Goal: Information Seeking & Learning: Learn about a topic

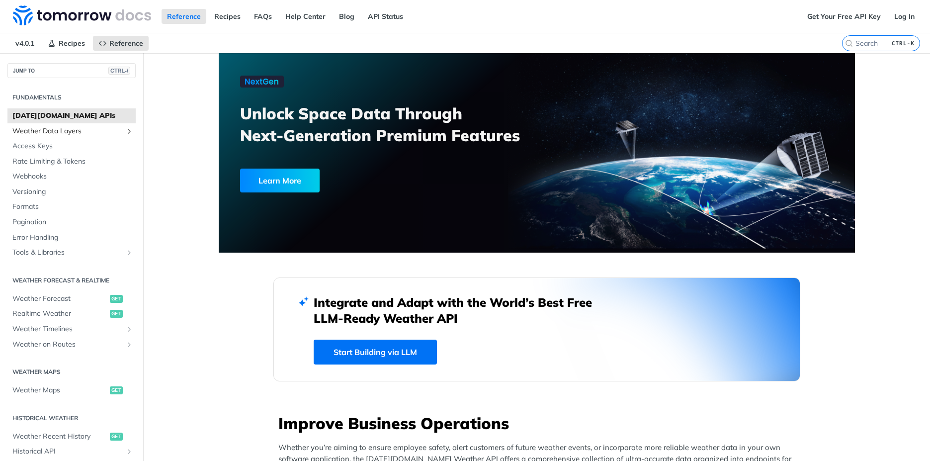
click at [125, 129] on icon "Show subpages for Weather Data Layers" at bounding box center [129, 131] width 8 height 8
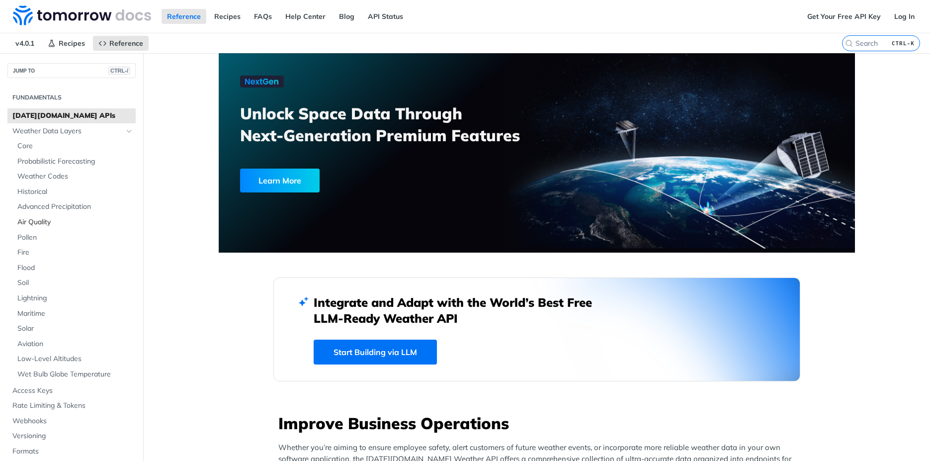
click at [38, 221] on span "Air Quality" at bounding box center [75, 222] width 116 height 10
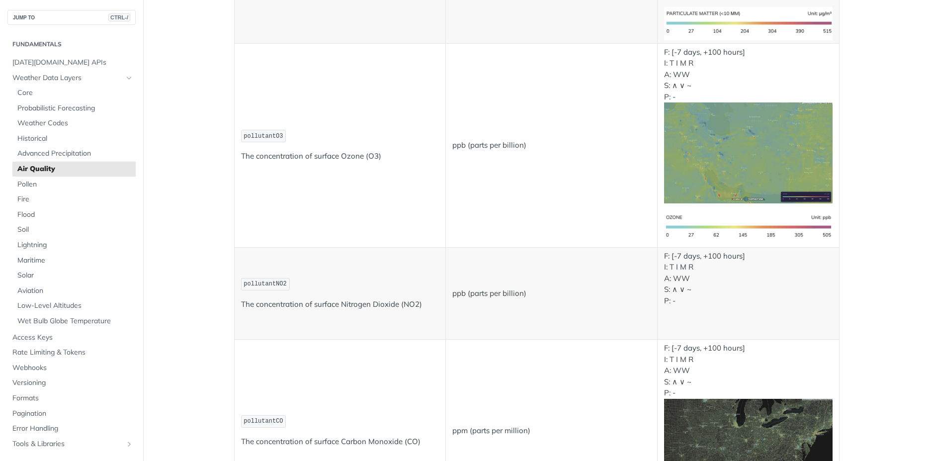
scroll to position [599, 0]
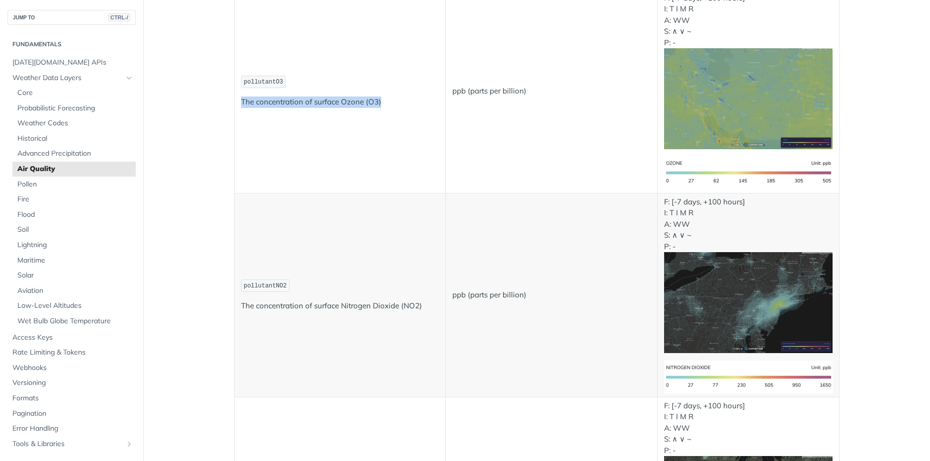
drag, startPoint x: 238, startPoint y: 102, endPoint x: 377, endPoint y: 101, distance: 139.7
click at [377, 101] on p "The concentration of surface Ozone (O3)" at bounding box center [340, 101] width 198 height 11
copy p "The concentration of surface Ozone (O3)"
click at [365, 175] on td "pollutantO3 The concentration of surface Ozone (O3)" at bounding box center [340, 91] width 212 height 204
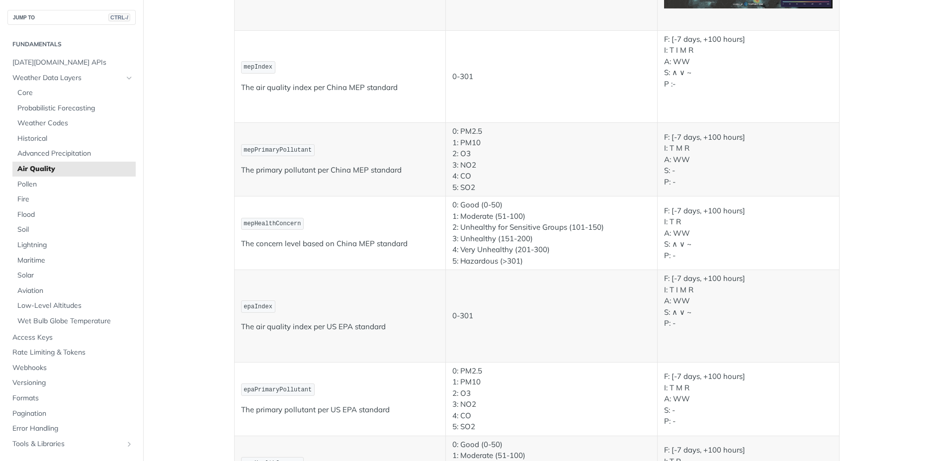
scroll to position [1354, 0]
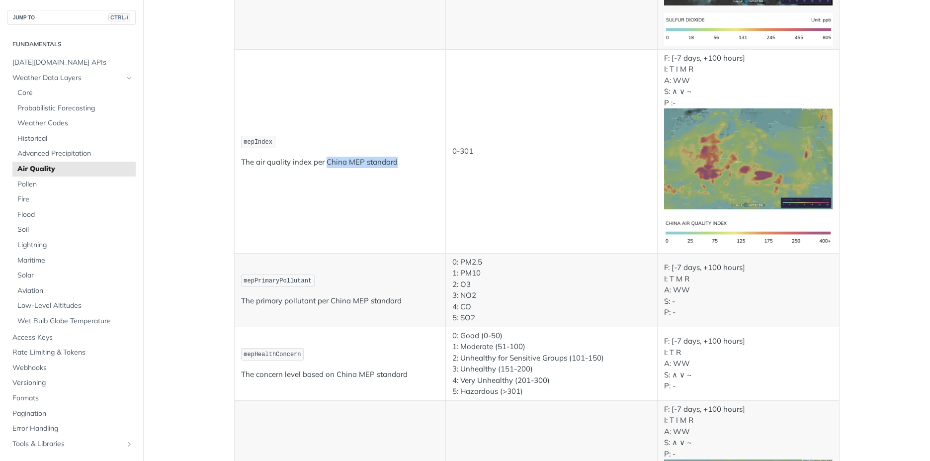
drag, startPoint x: 321, startPoint y: 160, endPoint x: 394, endPoint y: 160, distance: 73.1
click at [394, 160] on p "The air quality index per China MEP standard" at bounding box center [340, 162] width 198 height 11
click at [339, 172] on td "mepIndex The air quality index per China MEP standard" at bounding box center [340, 151] width 212 height 204
drag, startPoint x: 236, startPoint y: 160, endPoint x: 396, endPoint y: 161, distance: 160.6
click at [396, 161] on td "mepIndex The air quality index per China MEP standard" at bounding box center [340, 151] width 212 height 204
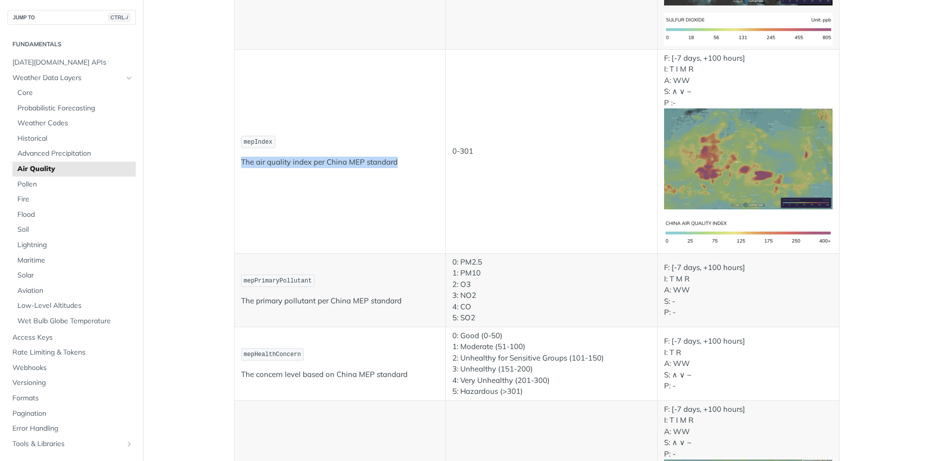
copy p "The air quality index per China MEP standard"
click at [410, 225] on td "mepIndex The air quality index per China MEP standard" at bounding box center [340, 151] width 212 height 204
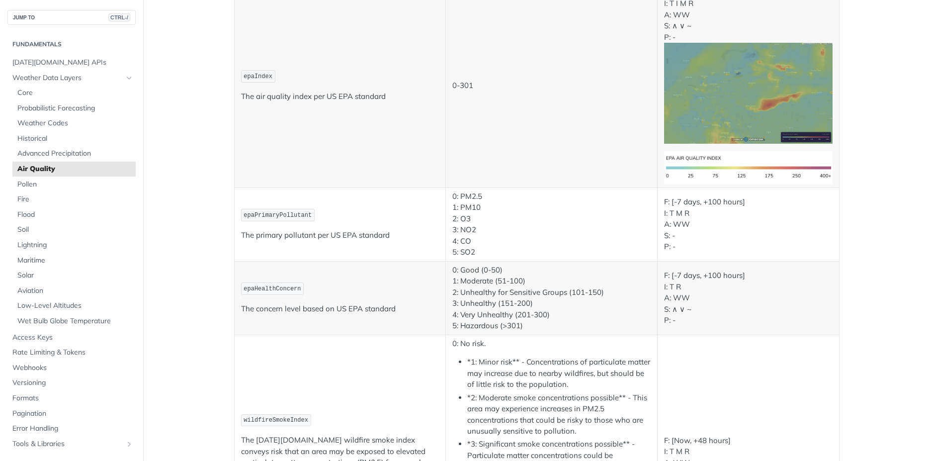
scroll to position [1772, 0]
drag, startPoint x: 237, startPoint y: 93, endPoint x: 400, endPoint y: 98, distance: 163.6
click at [400, 98] on td "epaIndex The air quality index per US EPA standard" at bounding box center [340, 85] width 212 height 204
copy p "The air quality index per US EPA standard"
drag, startPoint x: 236, startPoint y: 233, endPoint x: 394, endPoint y: 233, distance: 157.6
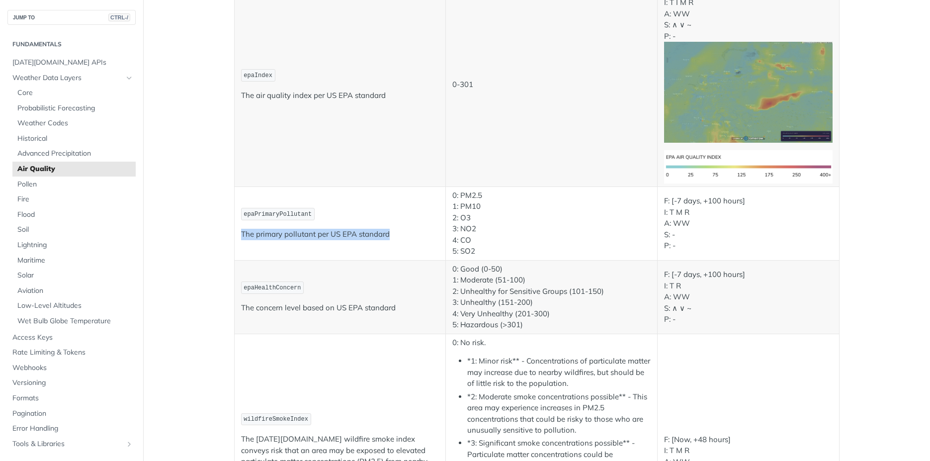
click at [394, 233] on td "epaPrimaryPollutant The primary pollutant per US EPA standard" at bounding box center [340, 223] width 212 height 74
copy p "The primary pollutant per US EPA standard"
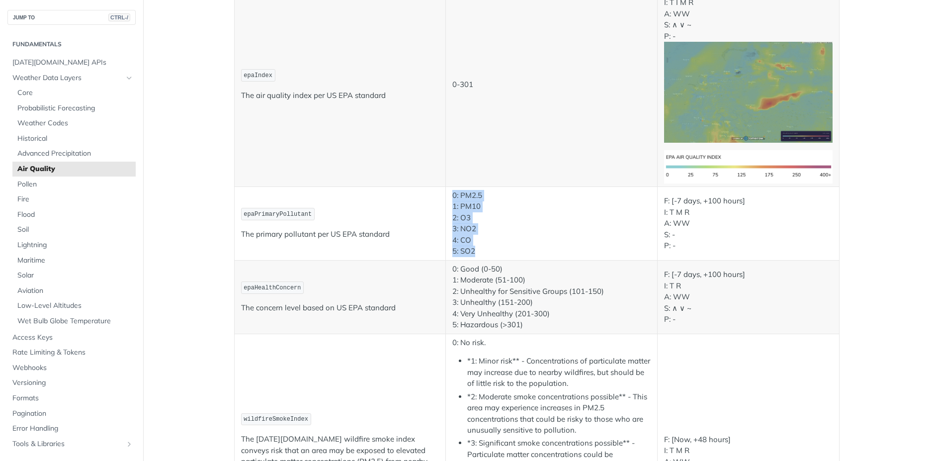
drag, startPoint x: 452, startPoint y: 199, endPoint x: 478, endPoint y: 250, distance: 56.5
click at [478, 250] on p "0: PM2.5 1: PM10 2: O3 3: NO2 4: CO 5: SO2" at bounding box center [551, 223] width 198 height 67
copy p "0: PM2.5 1: PM10 2: O3 3: NO2 4: CO 5: SO2"
click at [414, 228] on td "epaPrimaryPollutant The primary pollutant per US EPA standard" at bounding box center [340, 223] width 212 height 74
drag, startPoint x: 237, startPoint y: 304, endPoint x: 402, endPoint y: 309, distance: 165.1
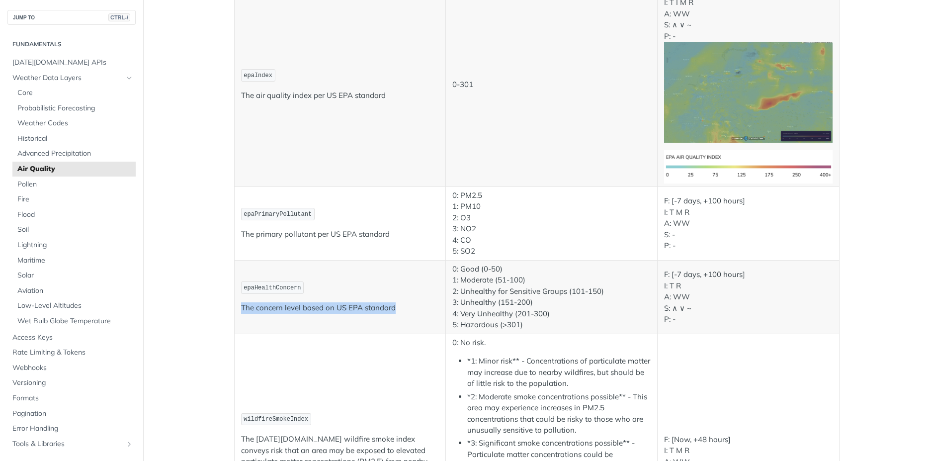
click at [402, 309] on td "epaHealthConcern The concern level based on US EPA standard" at bounding box center [340, 297] width 212 height 74
copy p "The concern level based on US EPA standard"
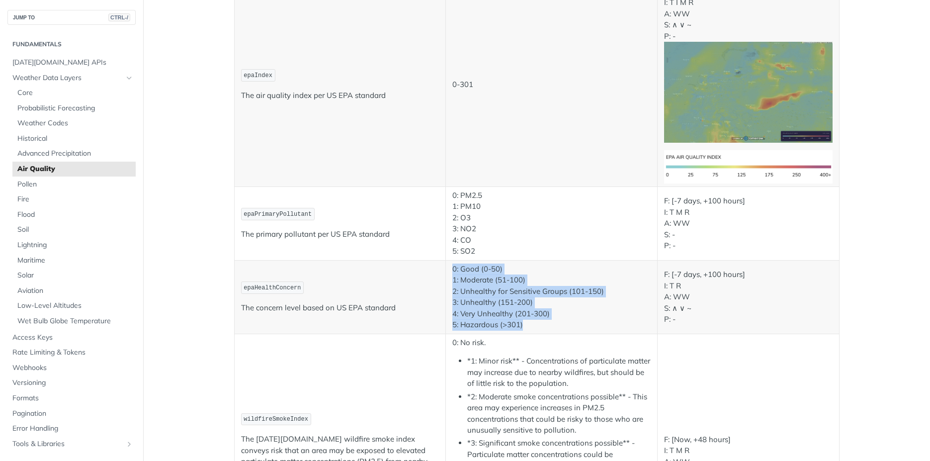
drag, startPoint x: 449, startPoint y: 267, endPoint x: 520, endPoint y: 327, distance: 93.1
click at [520, 327] on p "0: Good (0-50) 1: Moderate (51-100) 2: Unhealthy for Sensitive Groups (101-150)…" at bounding box center [551, 296] width 198 height 67
copy p "0: Good (0-50) 1: Moderate (51-100) 2: Unhealthy for Sensitive Groups (101-150)…"
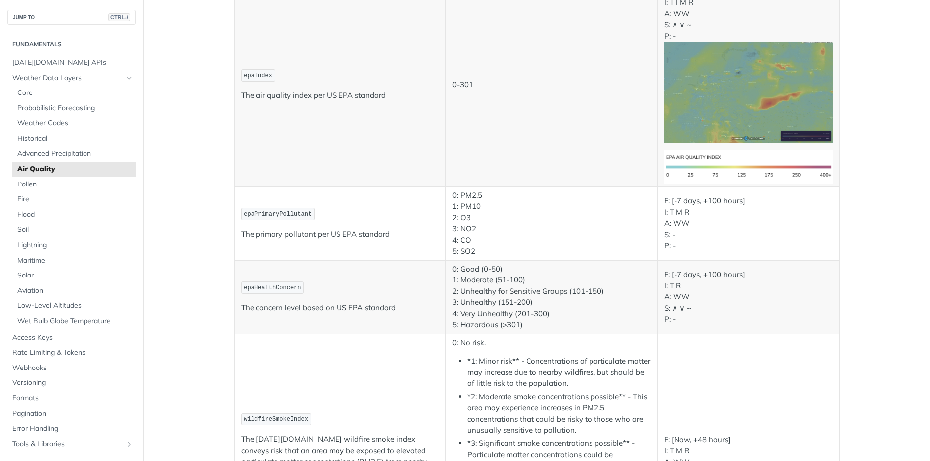
click at [398, 231] on p "The primary pollutant per US EPA standard" at bounding box center [340, 234] width 198 height 11
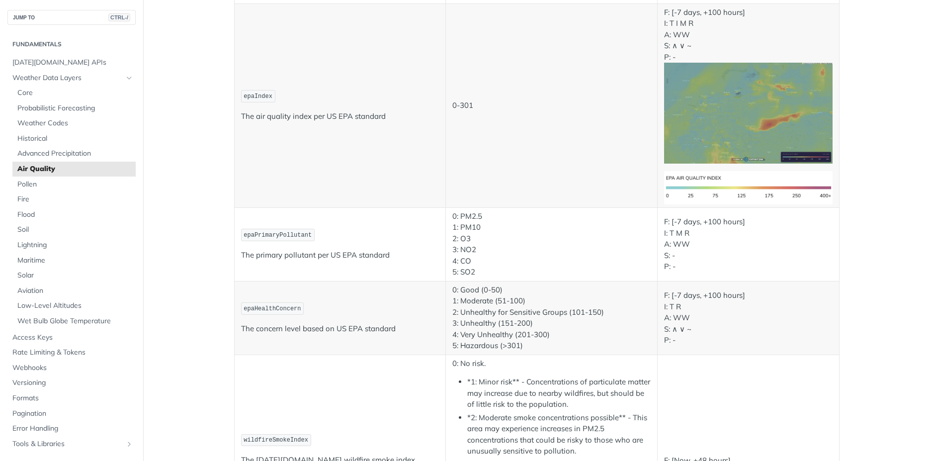
scroll to position [1748, 0]
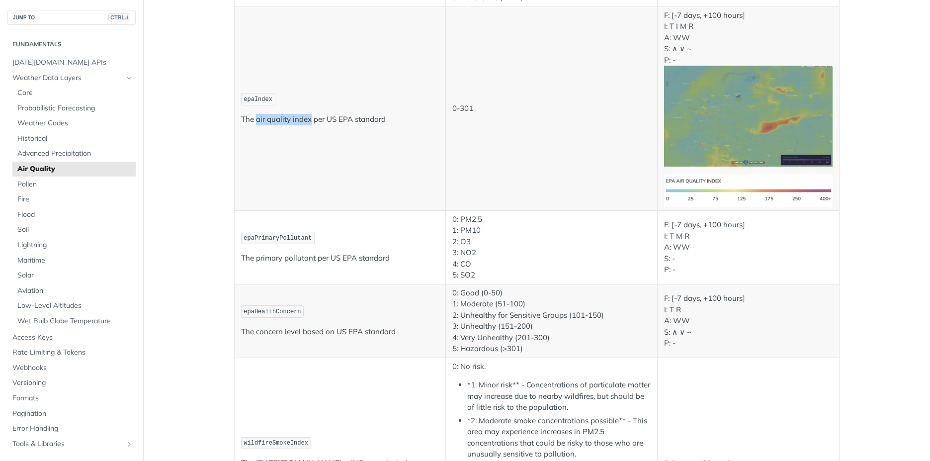
drag, startPoint x: 253, startPoint y: 116, endPoint x: 305, endPoint y: 121, distance: 53.0
click at [305, 121] on p "The air quality index per US EPA standard" at bounding box center [340, 119] width 198 height 11
click at [331, 151] on td "epaIndex The air quality index per US EPA standard" at bounding box center [340, 108] width 212 height 204
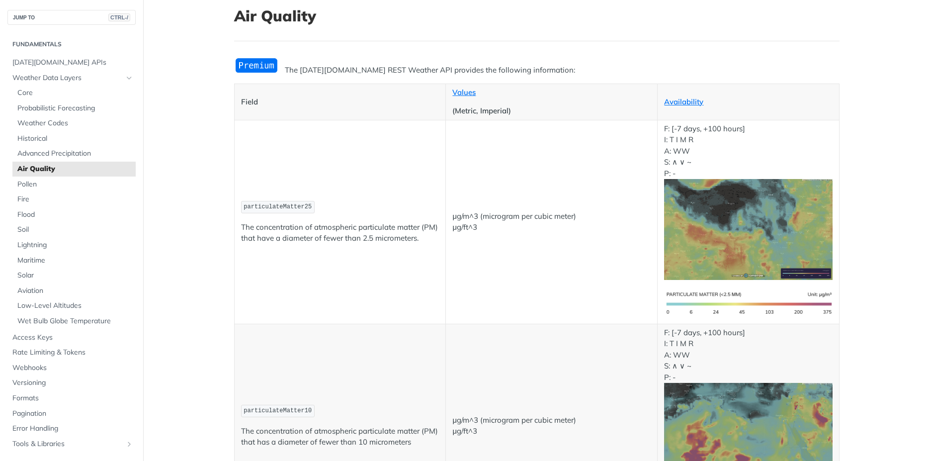
scroll to position [52, 0]
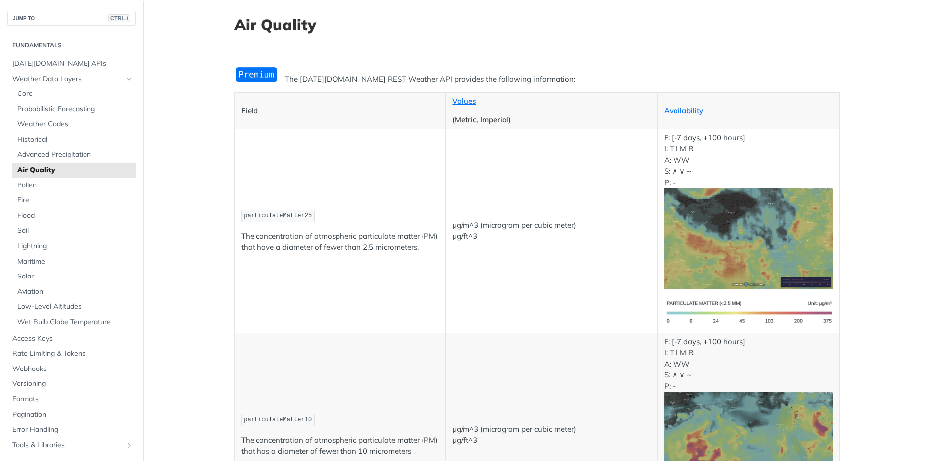
click at [418, 174] on td "particulateMatter25 The concentration of atmospheric particulate matter (PM) th…" at bounding box center [340, 231] width 212 height 204
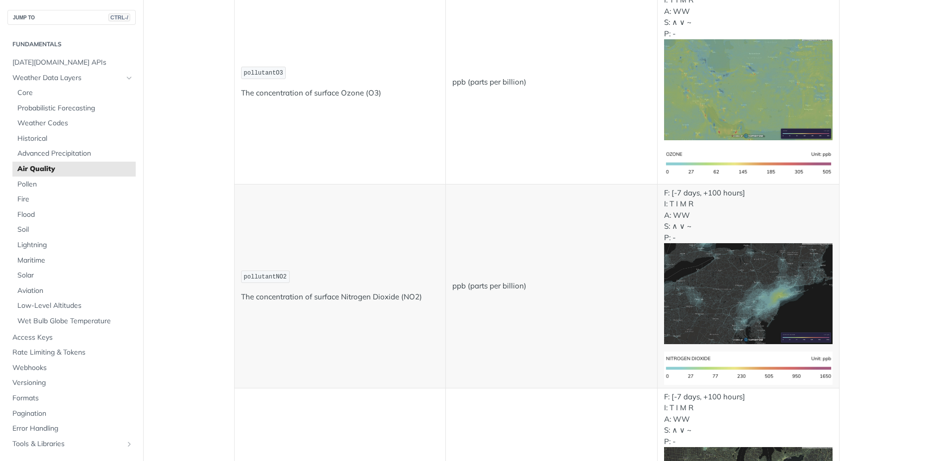
scroll to position [609, 0]
drag, startPoint x: 336, startPoint y: 92, endPoint x: 358, endPoint y: 92, distance: 21.9
click at [358, 92] on p "The concentration of surface Ozone (O3)" at bounding box center [340, 92] width 198 height 11
click at [357, 92] on p "The concentration of surface Ozone (O3)" at bounding box center [340, 92] width 198 height 11
click at [340, 93] on p "The concentration of surface Ozone (O3)" at bounding box center [340, 92] width 198 height 11
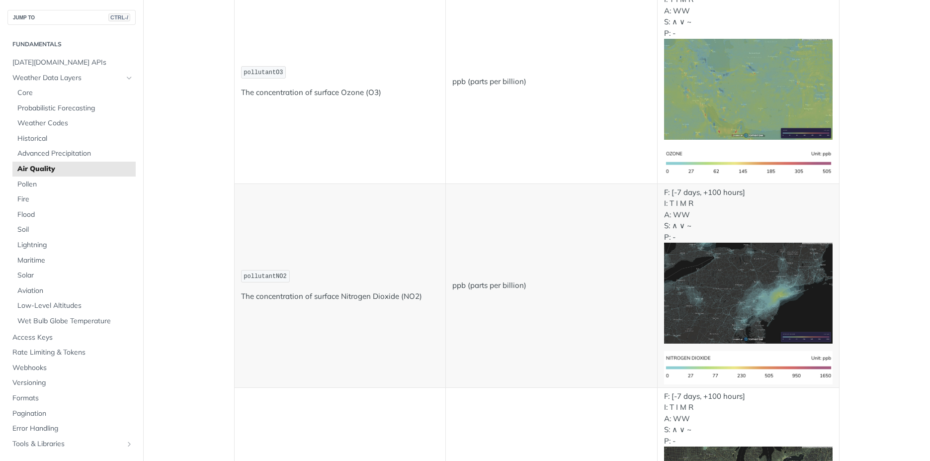
click at [354, 67] on p "pollutantO3" at bounding box center [340, 72] width 198 height 14
drag, startPoint x: 338, startPoint y: 89, endPoint x: 358, endPoint y: 89, distance: 20.4
click at [358, 89] on p "The concentration of surface Ozone (O3)" at bounding box center [340, 92] width 198 height 11
copy p "Ozone"
click at [440, 218] on td "pollutantNO2 The concentration of surface Nitrogen Dioxide (NO2)" at bounding box center [340, 285] width 212 height 204
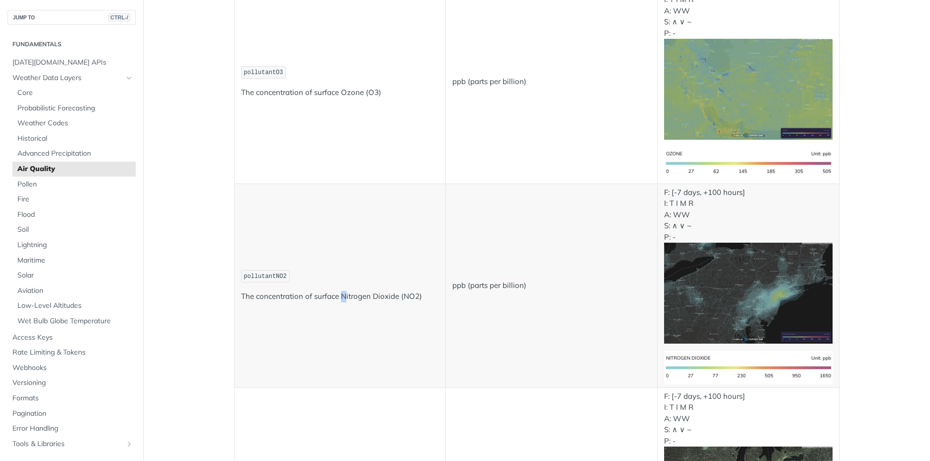
click at [342, 296] on p "The concentration of surface Nitrogen Dioxide (NO2)" at bounding box center [340, 296] width 198 height 11
drag, startPoint x: 364, startPoint y: 91, endPoint x: 374, endPoint y: 94, distance: 10.9
click at [374, 94] on p "The concentration of surface Ozone (O3)" at bounding box center [340, 92] width 198 height 11
copy p "O3"
drag, startPoint x: 338, startPoint y: 297, endPoint x: 393, endPoint y: 299, distance: 55.7
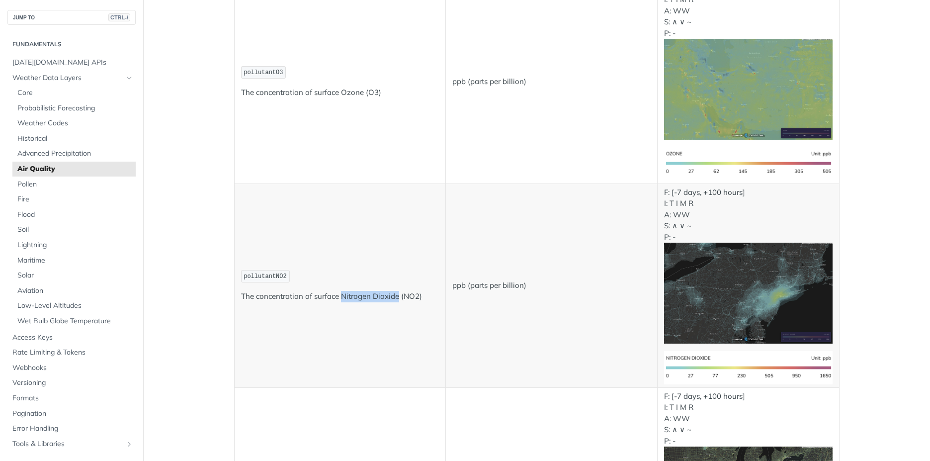
click at [393, 299] on p "The concentration of surface Nitrogen Dioxide (NO2)" at bounding box center [340, 296] width 198 height 11
copy p "Nitrogen Dioxide"
drag, startPoint x: 400, startPoint y: 297, endPoint x: 415, endPoint y: 298, distance: 15.5
click at [415, 298] on p "The concentration of surface Nitrogen Dioxide (NO2)" at bounding box center [340, 296] width 198 height 11
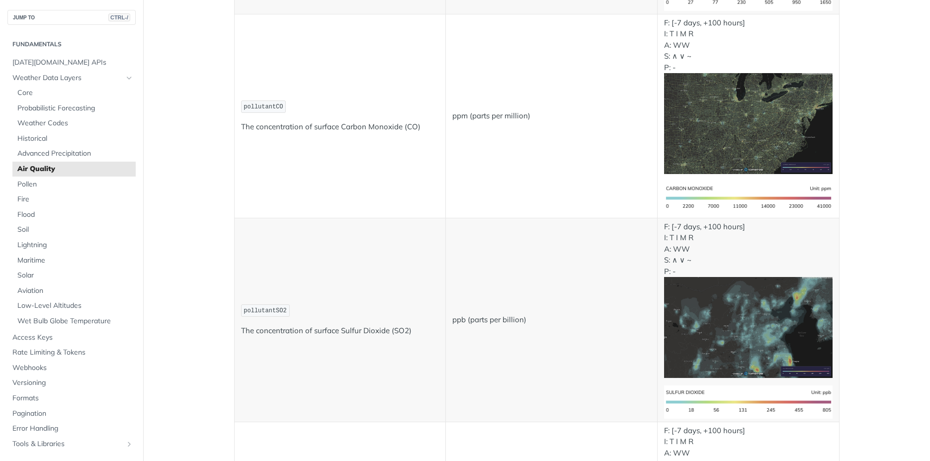
scroll to position [989, 0]
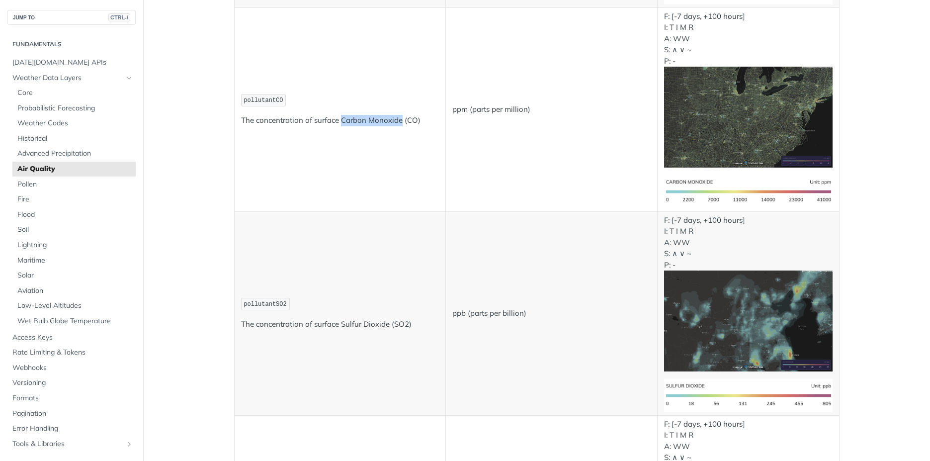
drag, startPoint x: 338, startPoint y: 119, endPoint x: 398, endPoint y: 119, distance: 60.1
click at [398, 119] on p "The concentration of surface Carbon Monoxide (CO)" at bounding box center [340, 120] width 198 height 11
drag, startPoint x: 403, startPoint y: 119, endPoint x: 411, endPoint y: 121, distance: 8.2
click at [411, 121] on p "The concentration of surface Carbon Monoxide (CO)" at bounding box center [340, 120] width 198 height 11
drag, startPoint x: 338, startPoint y: 326, endPoint x: 384, endPoint y: 325, distance: 46.2
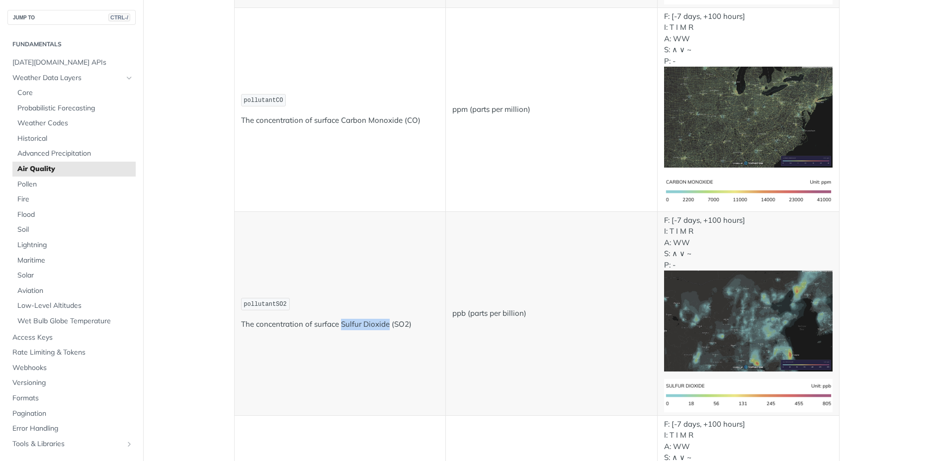
click at [384, 325] on p "The concentration of surface Sulfur Dioxide (SO2)" at bounding box center [340, 324] width 198 height 11
drag, startPoint x: 390, startPoint y: 323, endPoint x: 403, endPoint y: 326, distance: 12.8
click at [403, 326] on p "The concentration of surface Sulfur Dioxide (SO2)" at bounding box center [340, 324] width 198 height 11
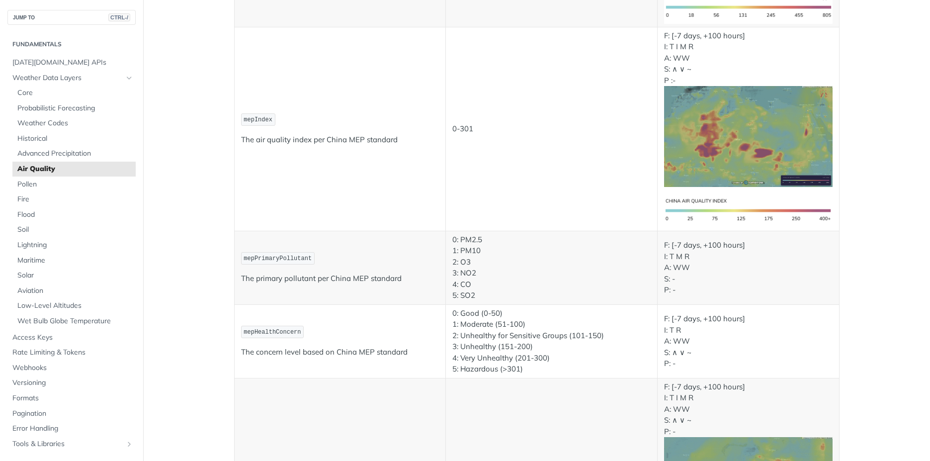
scroll to position [1380, 0]
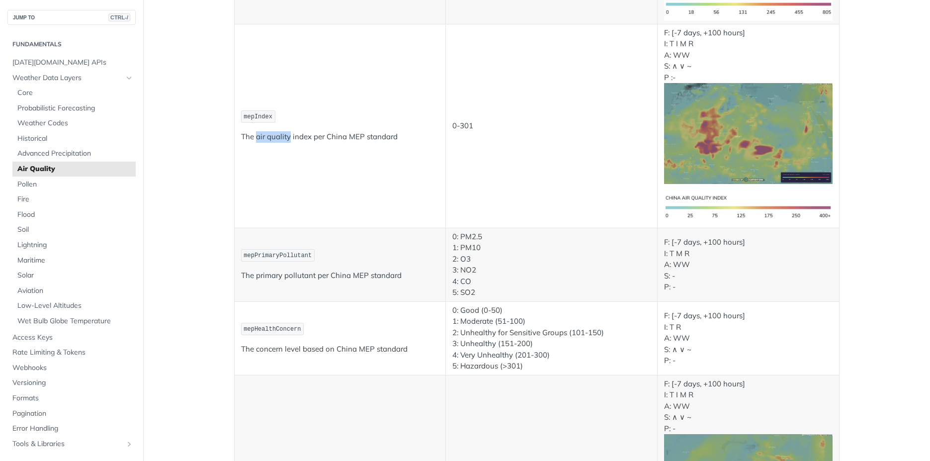
drag, startPoint x: 253, startPoint y: 138, endPoint x: 284, endPoint y: 137, distance: 31.8
click at [284, 137] on p "The air quality index per China MEP standard" at bounding box center [340, 136] width 198 height 11
click at [383, 208] on td "mepIndex The air quality index per China MEP standard" at bounding box center [340, 126] width 212 height 204
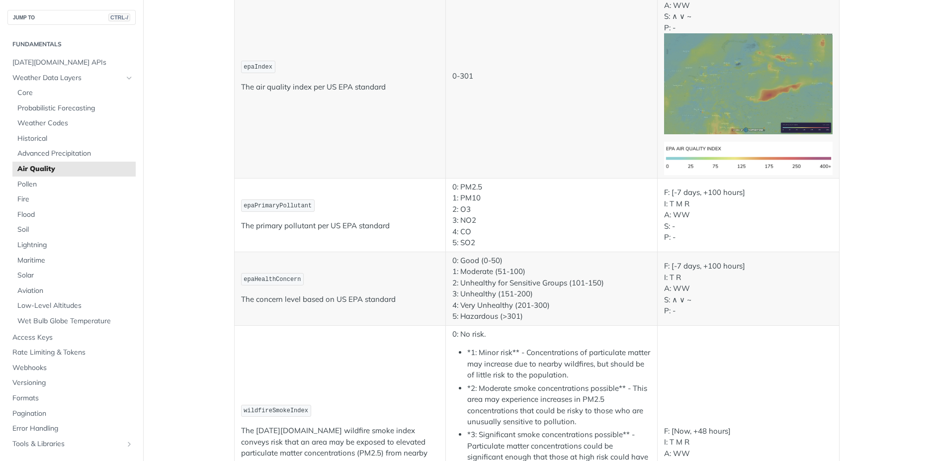
scroll to position [1774, 0]
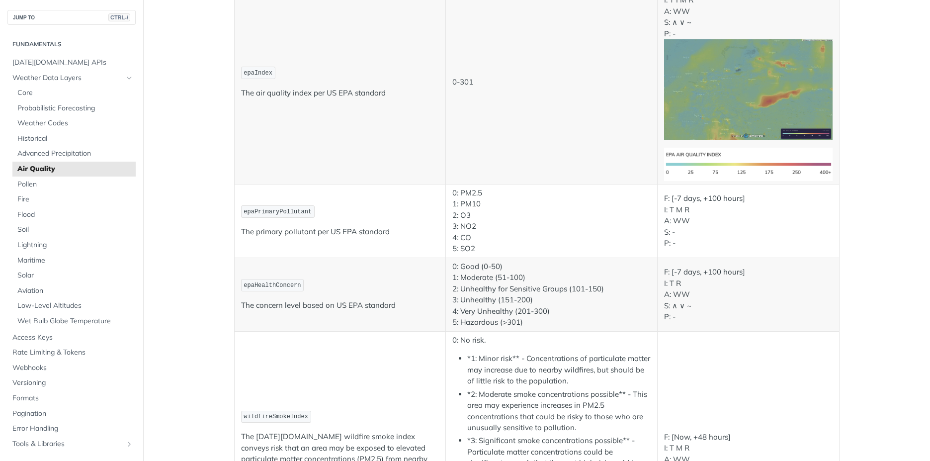
click at [377, 107] on td "epaIndex The air quality index per US EPA standard" at bounding box center [340, 82] width 212 height 204
drag, startPoint x: 240, startPoint y: 72, endPoint x: 266, endPoint y: 72, distance: 26.8
click at [266, 72] on code "epaIndex" at bounding box center [258, 73] width 34 height 12
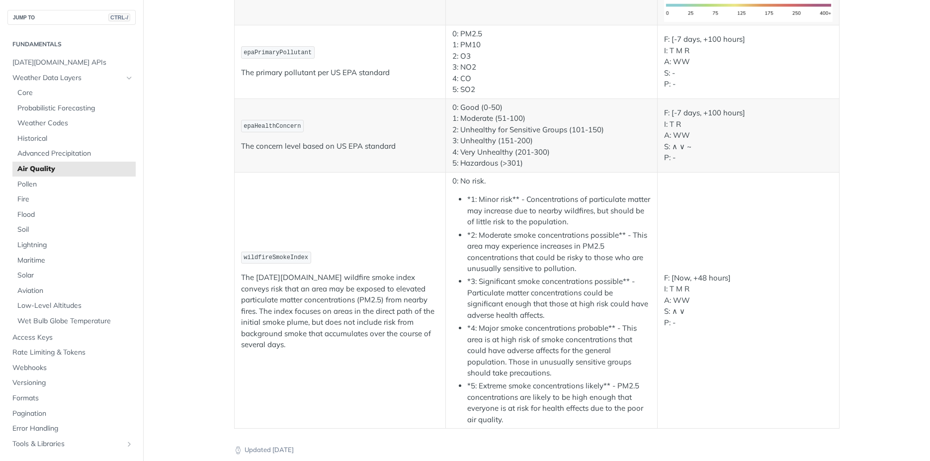
scroll to position [1953, 0]
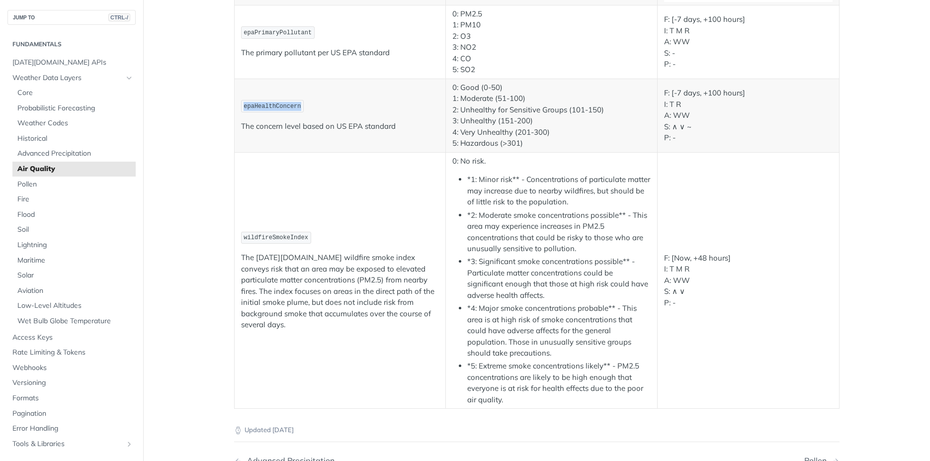
drag, startPoint x: 240, startPoint y: 107, endPoint x: 295, endPoint y: 110, distance: 55.3
click at [295, 110] on code "epaHealthConcern" at bounding box center [272, 106] width 63 height 12
click at [409, 225] on td "wildfireSmokeIndex The [DATE][DOMAIN_NAME] wildfire smoke index conveys risk th…" at bounding box center [340, 280] width 212 height 256
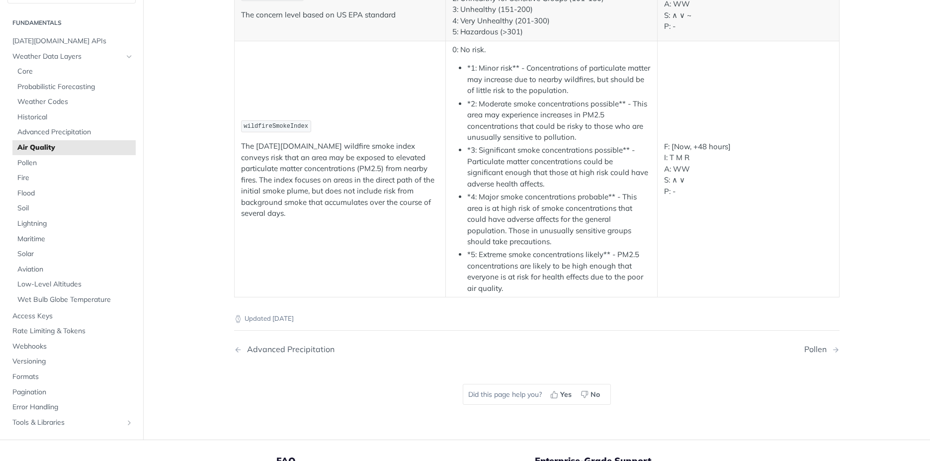
scroll to position [2080, 0]
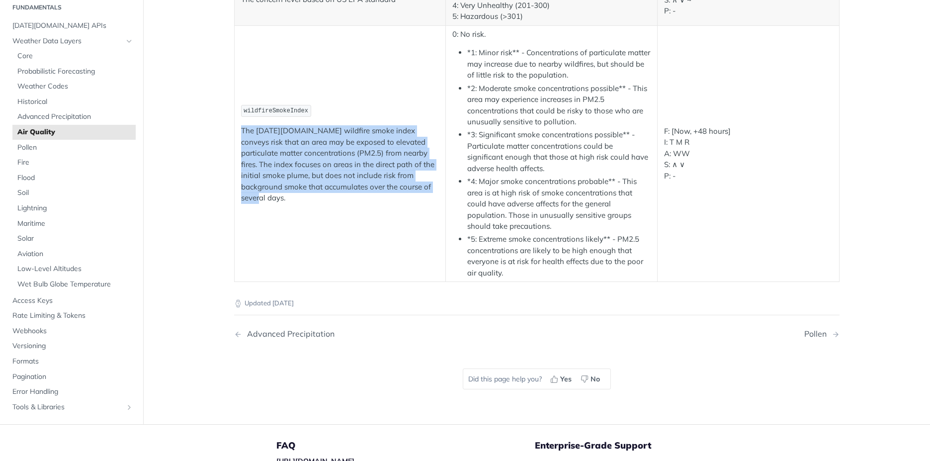
drag, startPoint x: 238, startPoint y: 134, endPoint x: 411, endPoint y: 198, distance: 184.0
click at [411, 198] on p "The [DATE][DOMAIN_NAME] wildfire smoke index conveys risk that an area may be e…" at bounding box center [340, 164] width 198 height 79
click at [342, 238] on td "wildfireSmokeIndex The [DATE][DOMAIN_NAME] wildfire smoke index conveys risk th…" at bounding box center [340, 153] width 212 height 256
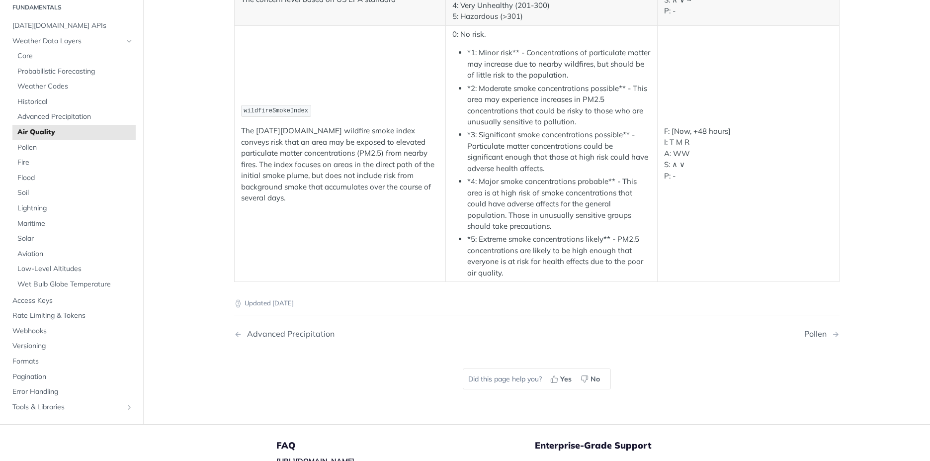
click at [757, 213] on td "F: [Now, +48 hours] I: T M R A: WW S: ∧ ∨ P: -" at bounding box center [748, 153] width 181 height 256
click at [23, 144] on span "Pollen" at bounding box center [75, 148] width 116 height 10
